Goal: Task Accomplishment & Management: Use online tool/utility

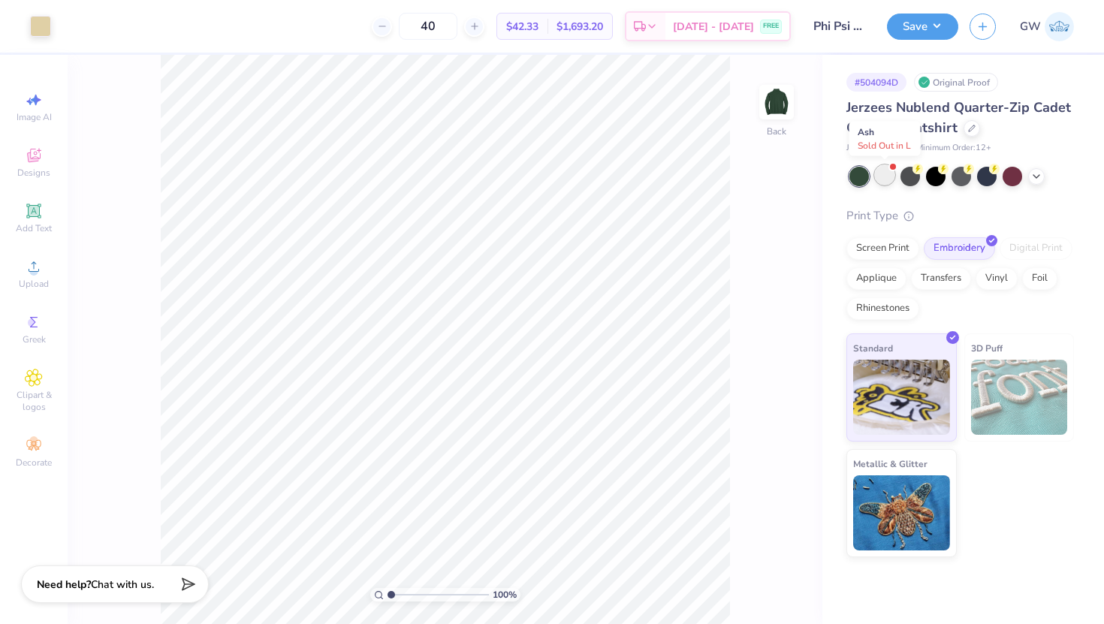
click at [883, 177] on div at bounding box center [885, 175] width 20 height 20
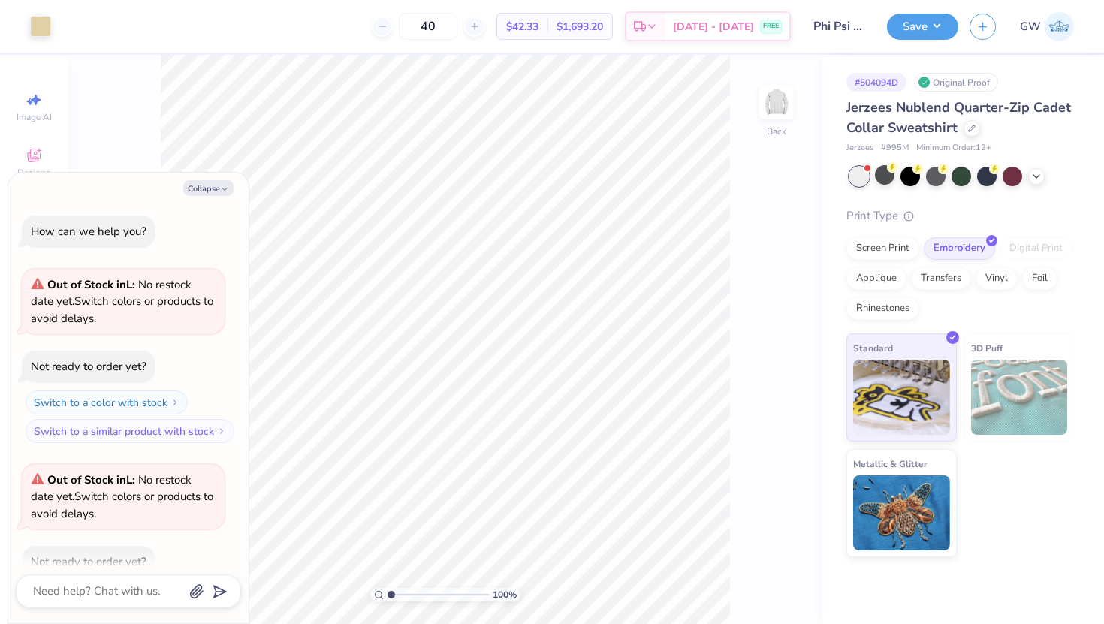
scroll to position [83, 0]
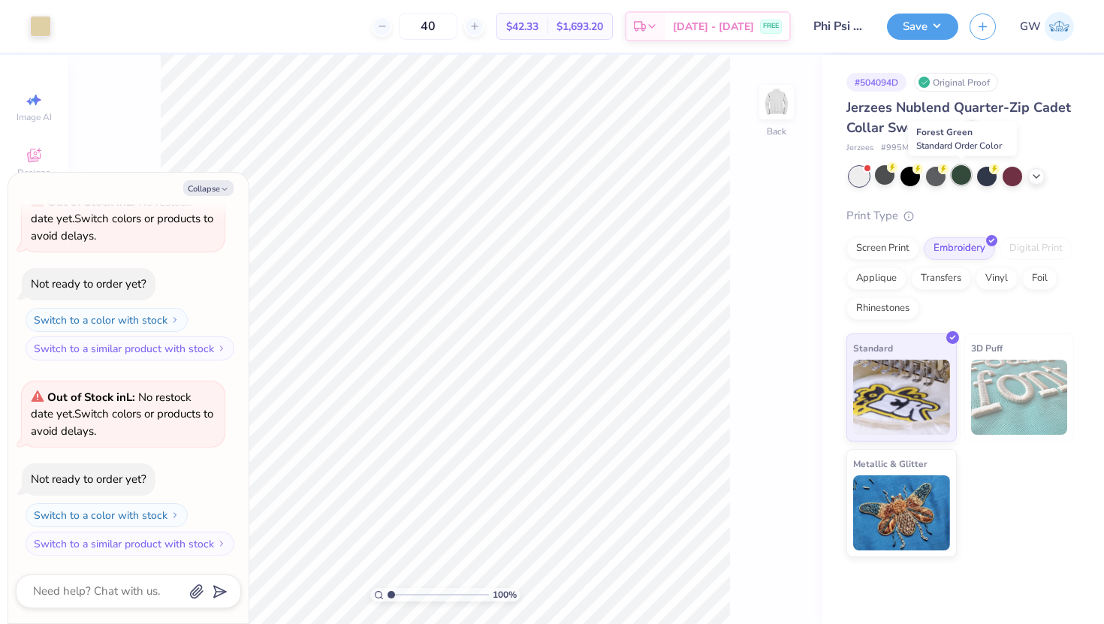
click at [965, 179] on div at bounding box center [962, 175] width 20 height 20
click at [89, 0] on html "Art colors 40 $42.33 Per Item $1,693.20 Total Est. Delivery [DATE] - [DATE] FRE…" at bounding box center [552, 312] width 1104 height 624
click at [45, 35] on div at bounding box center [40, 24] width 21 height 21
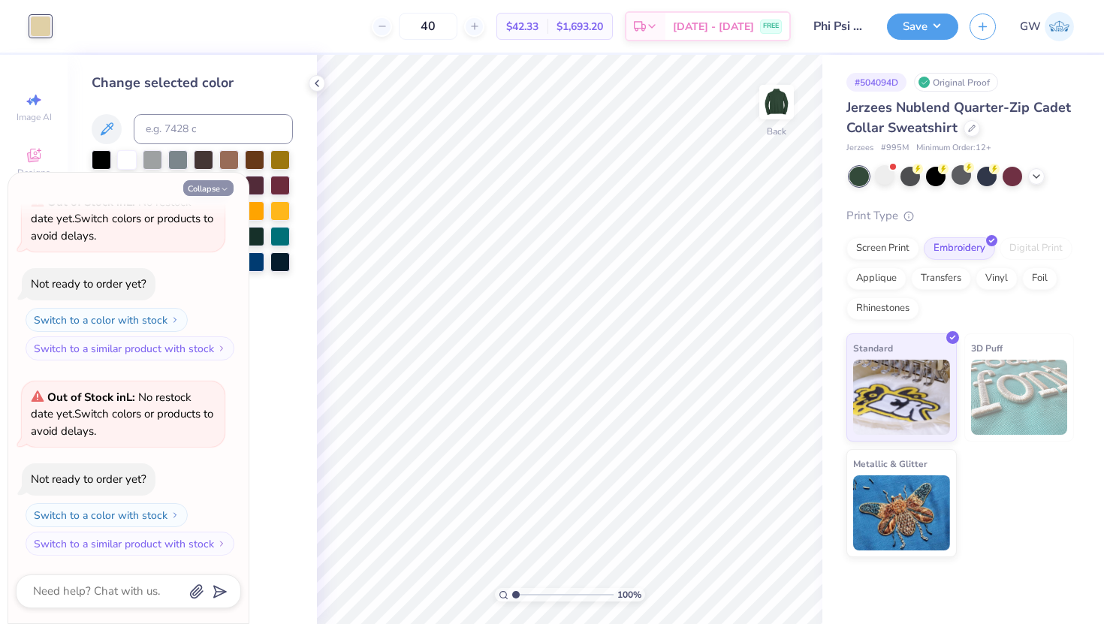
click at [226, 187] on icon "button" at bounding box center [224, 189] width 9 height 9
type textarea "x"
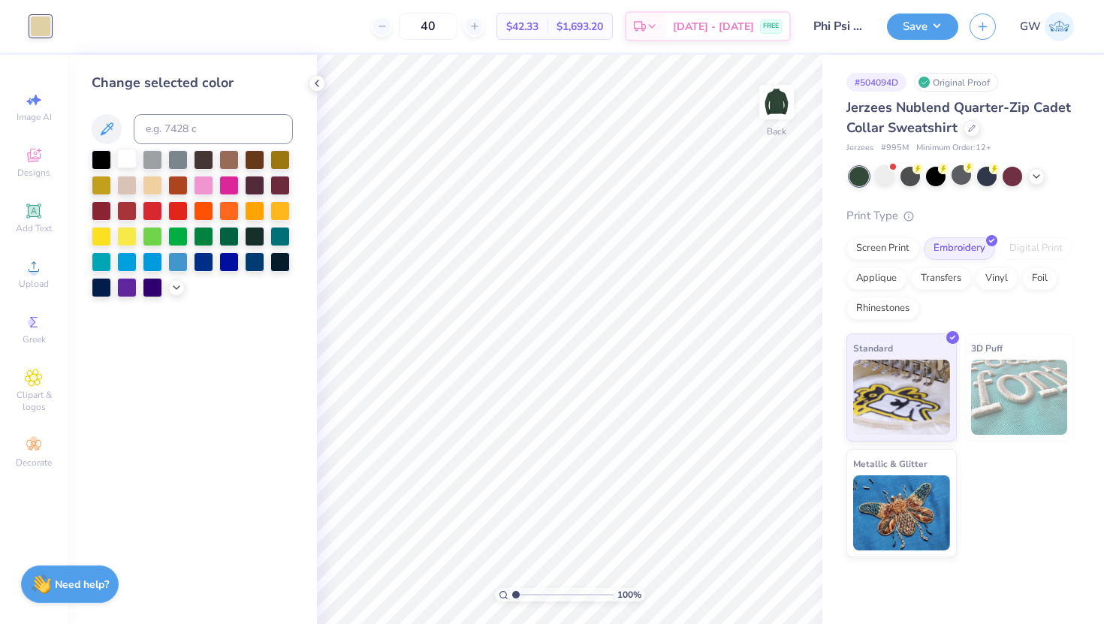
click at [119, 163] on div at bounding box center [127, 159] width 20 height 20
click at [928, 32] on button "Save" at bounding box center [922, 24] width 71 height 26
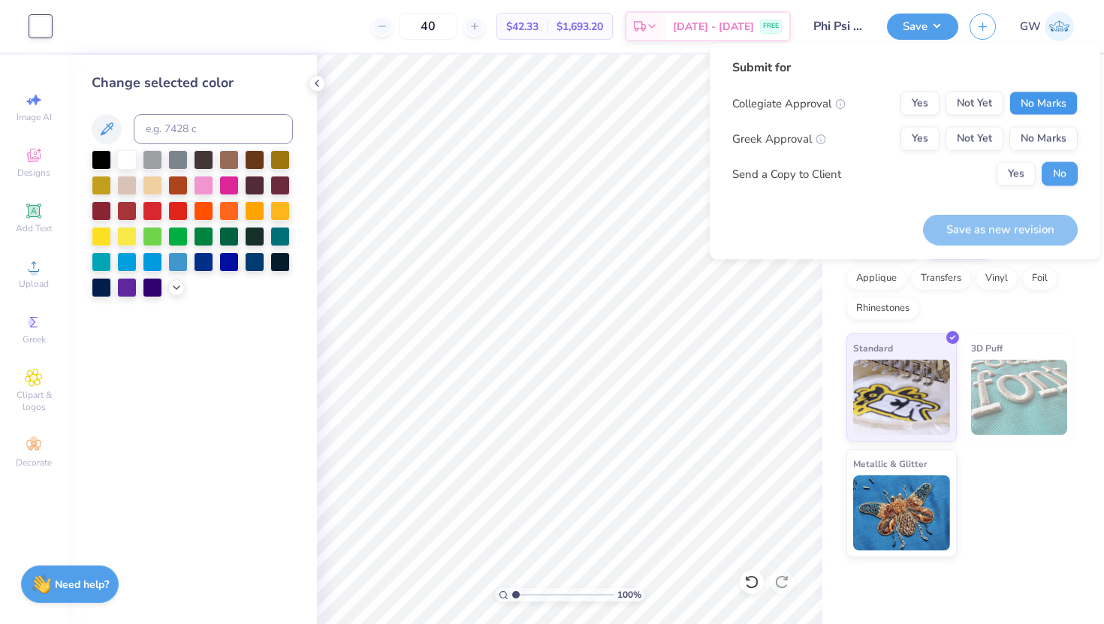
click at [1041, 104] on button "No Marks" at bounding box center [1044, 104] width 68 height 24
click at [907, 143] on button "Yes" at bounding box center [920, 139] width 39 height 24
click at [1017, 233] on button "Save as new revision" at bounding box center [1000, 229] width 155 height 31
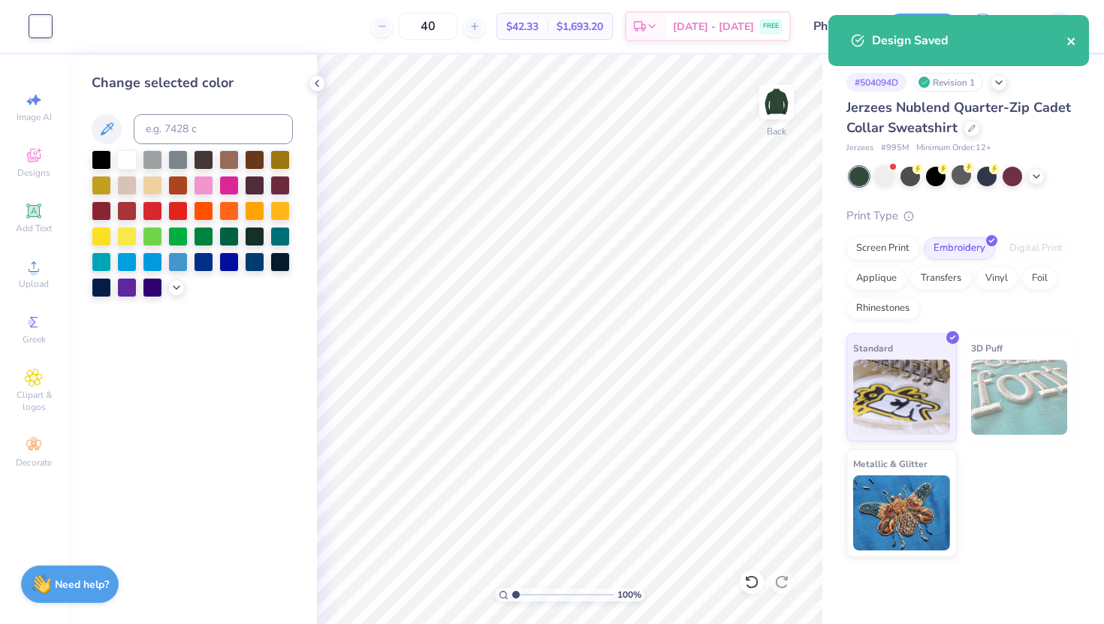
click at [1072, 44] on icon "close" at bounding box center [1072, 41] width 11 height 12
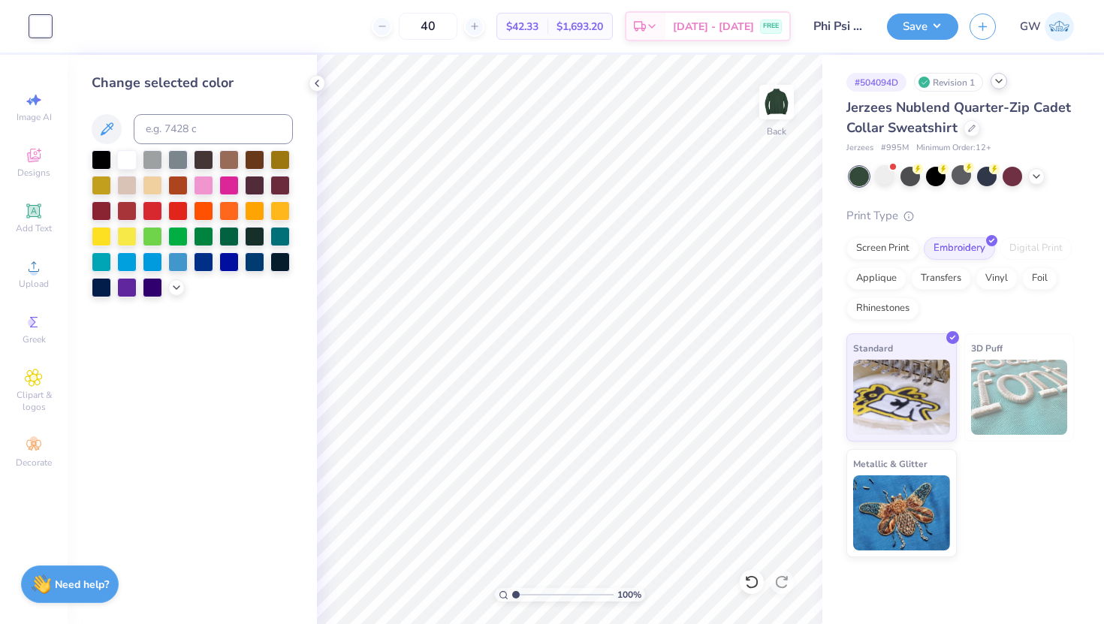
click at [999, 78] on icon at bounding box center [999, 81] width 12 height 12
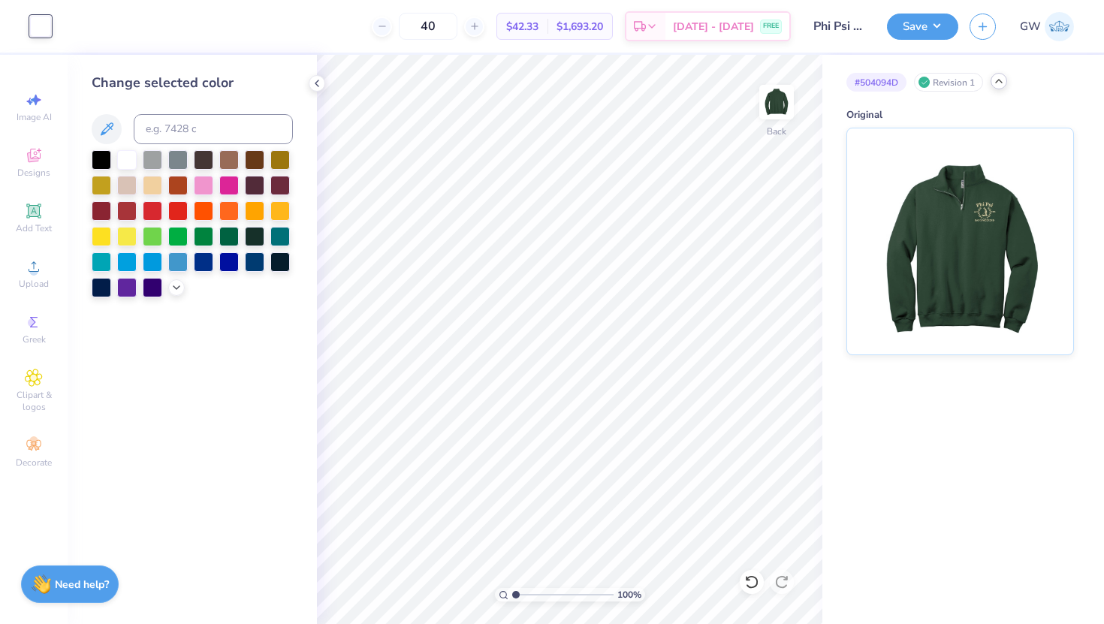
click at [1002, 82] on polyline at bounding box center [999, 81] width 6 height 3
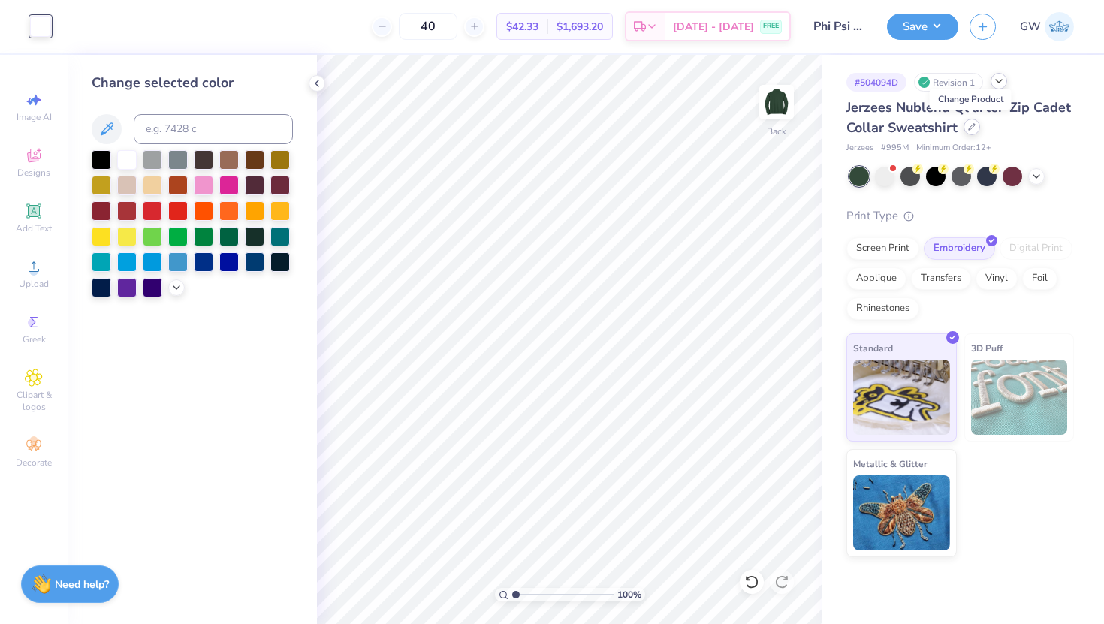
click at [973, 126] on icon at bounding box center [972, 127] width 8 height 8
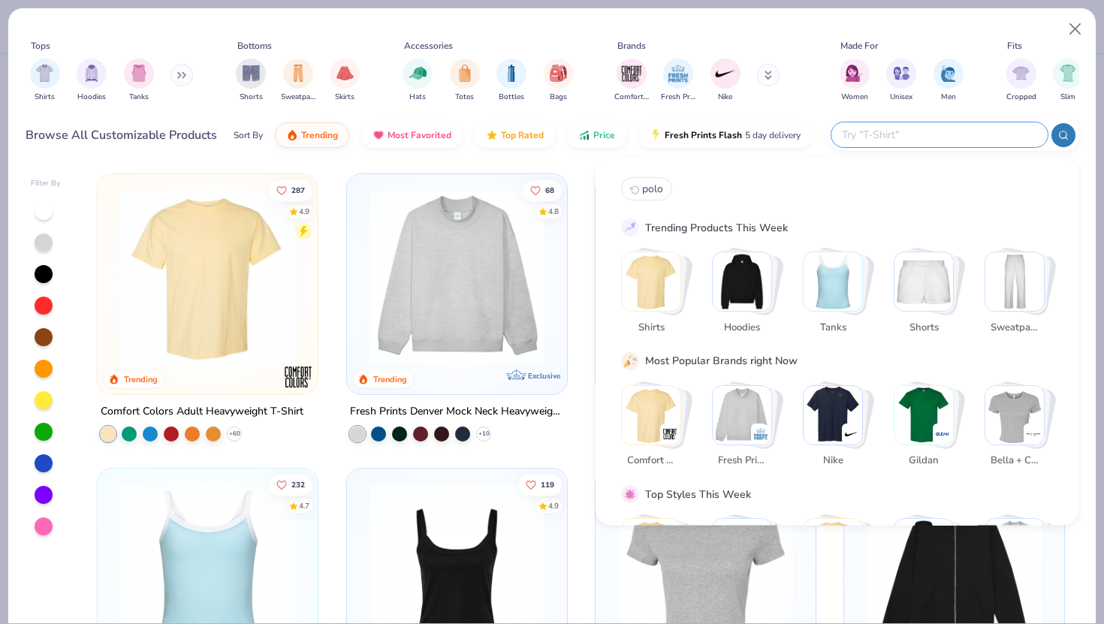
click at [963, 128] on input "text" at bounding box center [939, 134] width 197 height 17
paste input "UltraClub 8210"
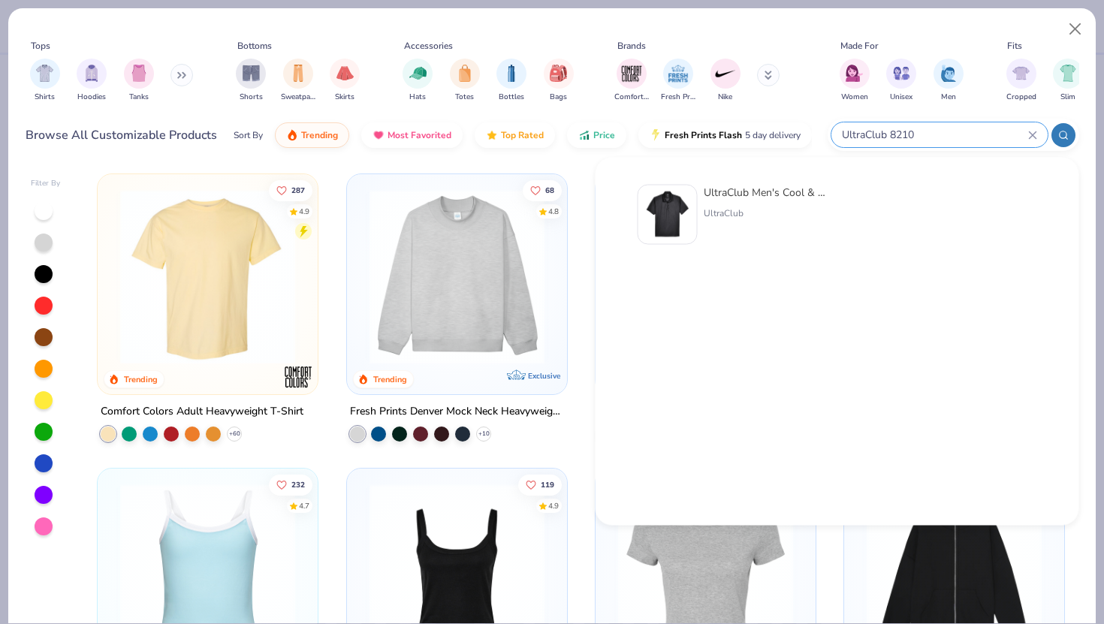
type input "UltraClub 8210"
click at [736, 207] on div "UltraClub" at bounding box center [767, 214] width 126 height 14
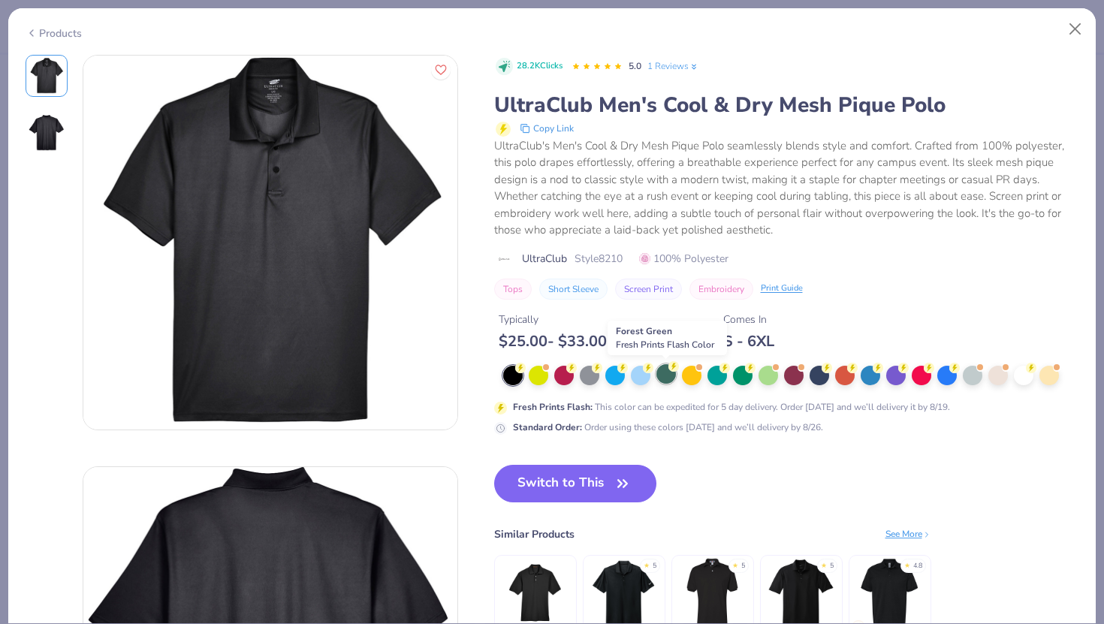
click at [667, 376] on div at bounding box center [667, 374] width 20 height 20
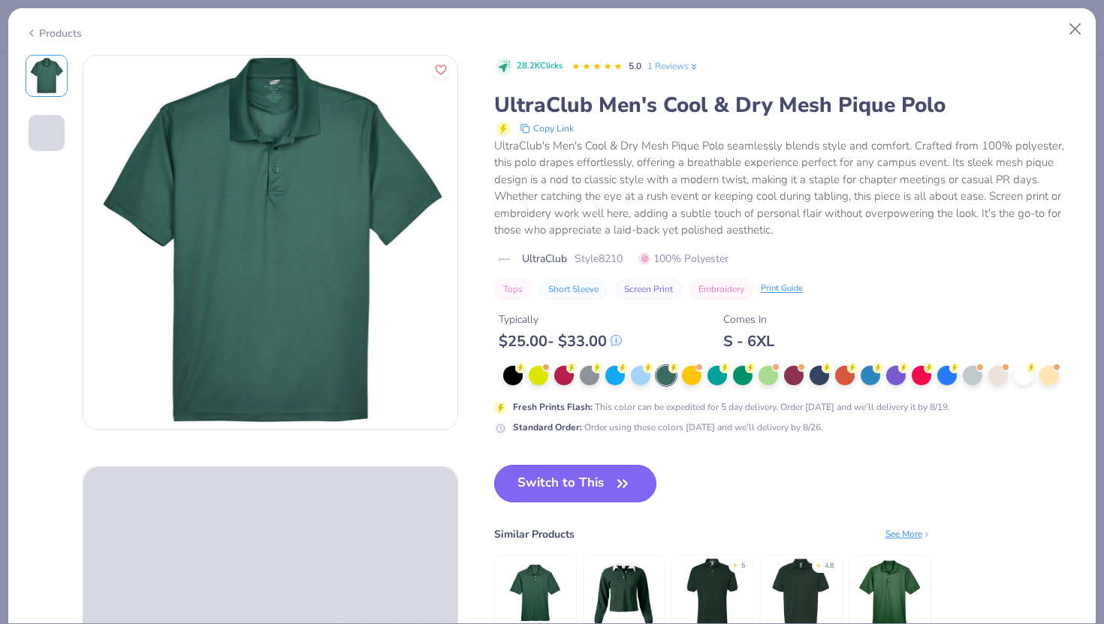
click at [603, 486] on button "Switch to This" at bounding box center [575, 484] width 163 height 38
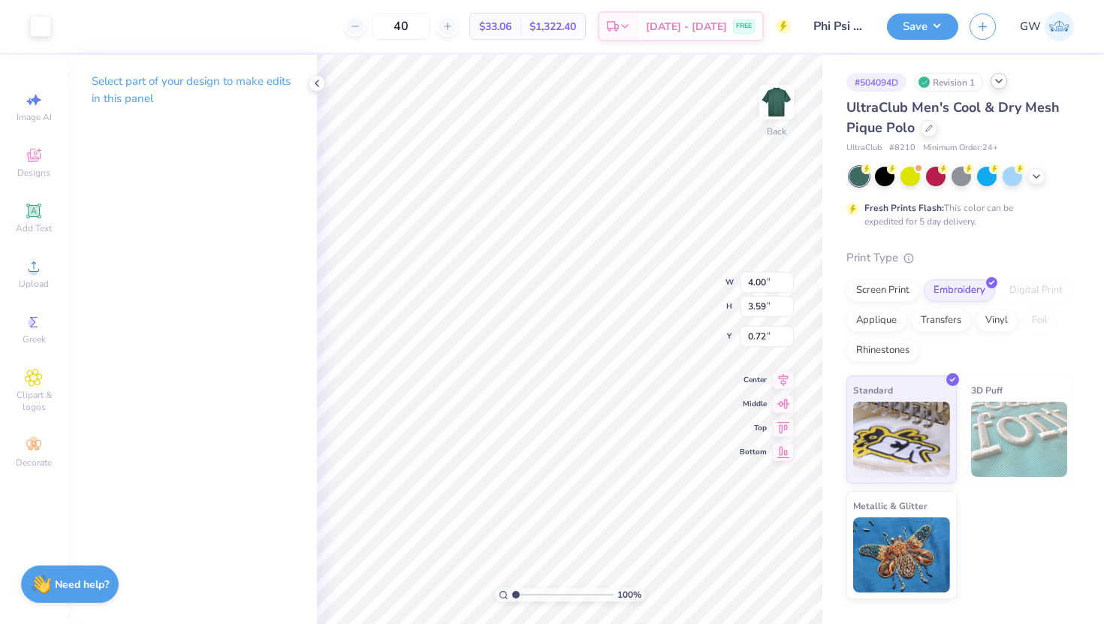
type input "3.00"
type input "1.20"
click at [941, 31] on button "Save" at bounding box center [922, 24] width 71 height 26
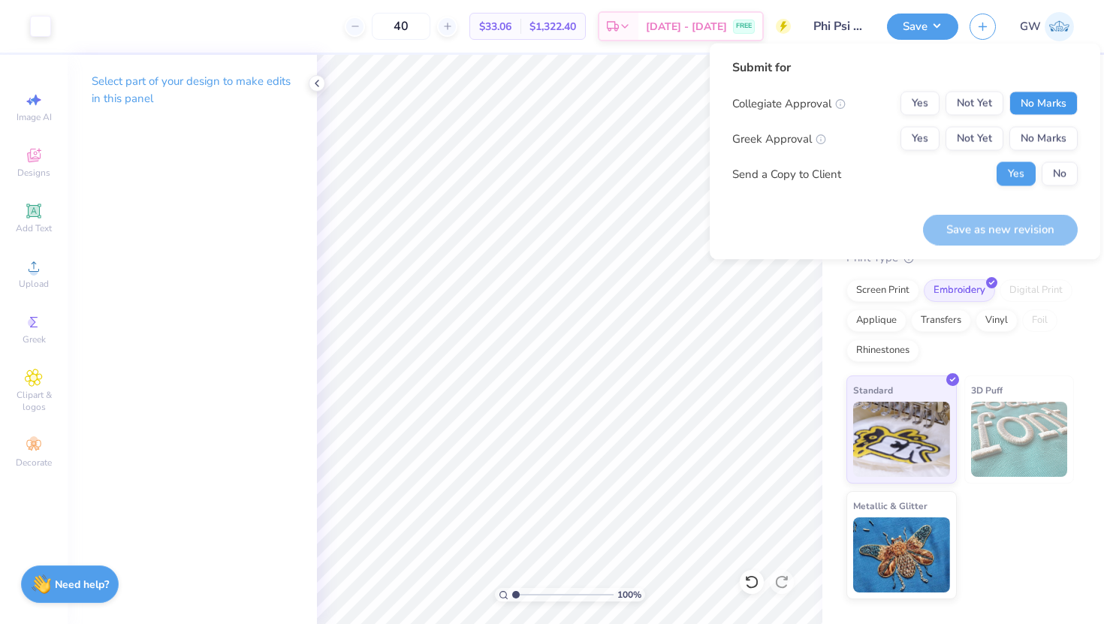
click at [1040, 110] on button "No Marks" at bounding box center [1044, 104] width 68 height 24
click at [931, 137] on button "Yes" at bounding box center [920, 139] width 39 height 24
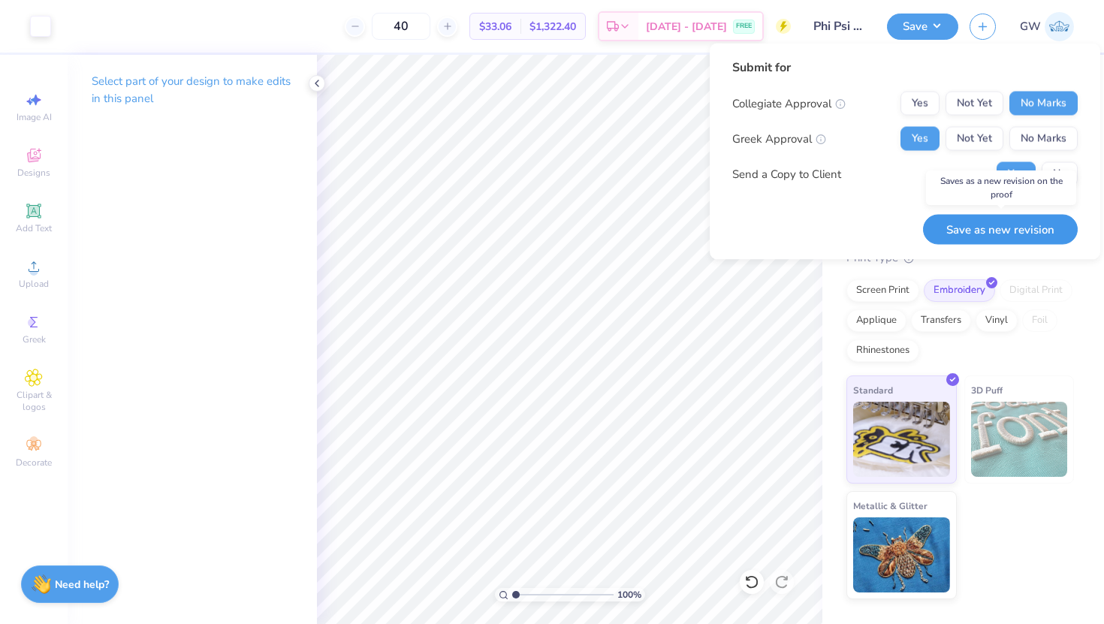
click at [965, 219] on button "Save as new revision" at bounding box center [1000, 229] width 155 height 31
